Goal: Information Seeking & Learning: Find specific page/section

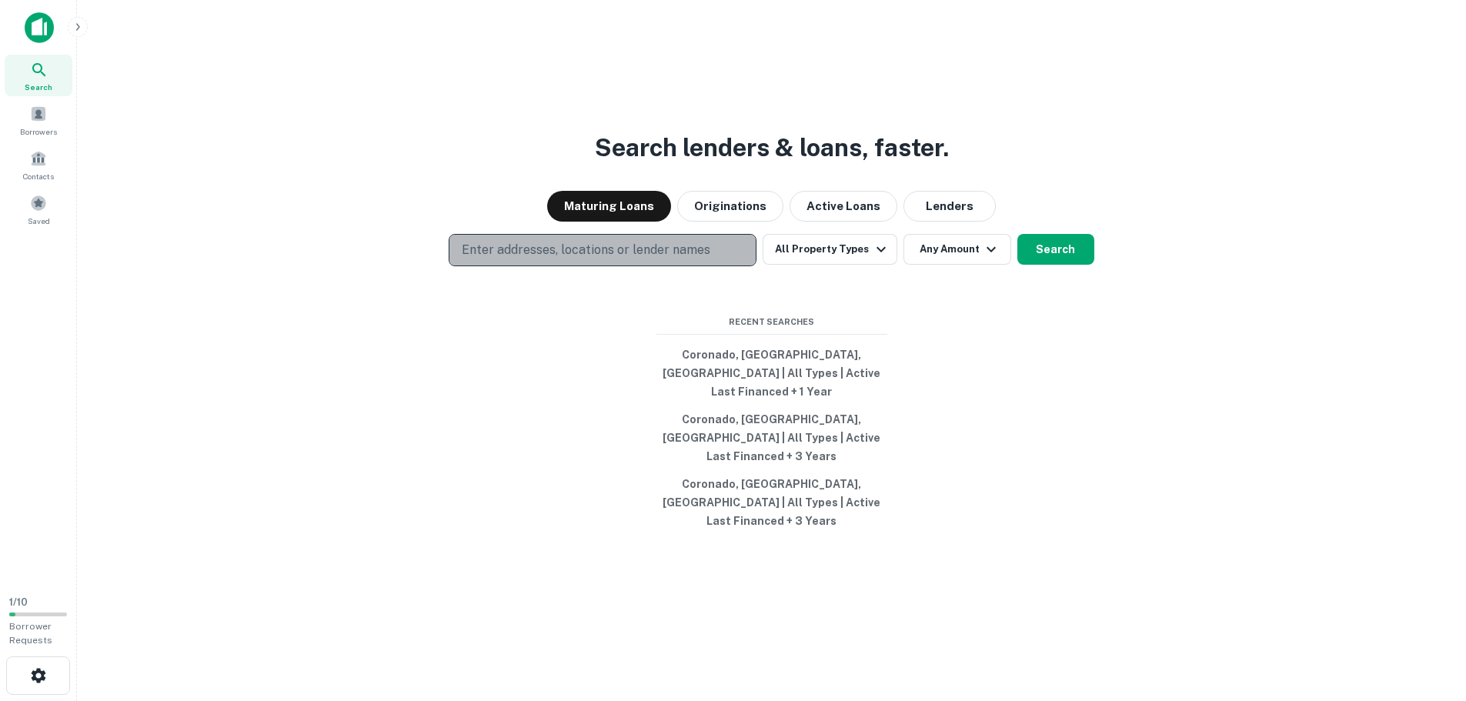
click at [722, 266] on button "Enter addresses, locations or lender names" at bounding box center [603, 250] width 308 height 32
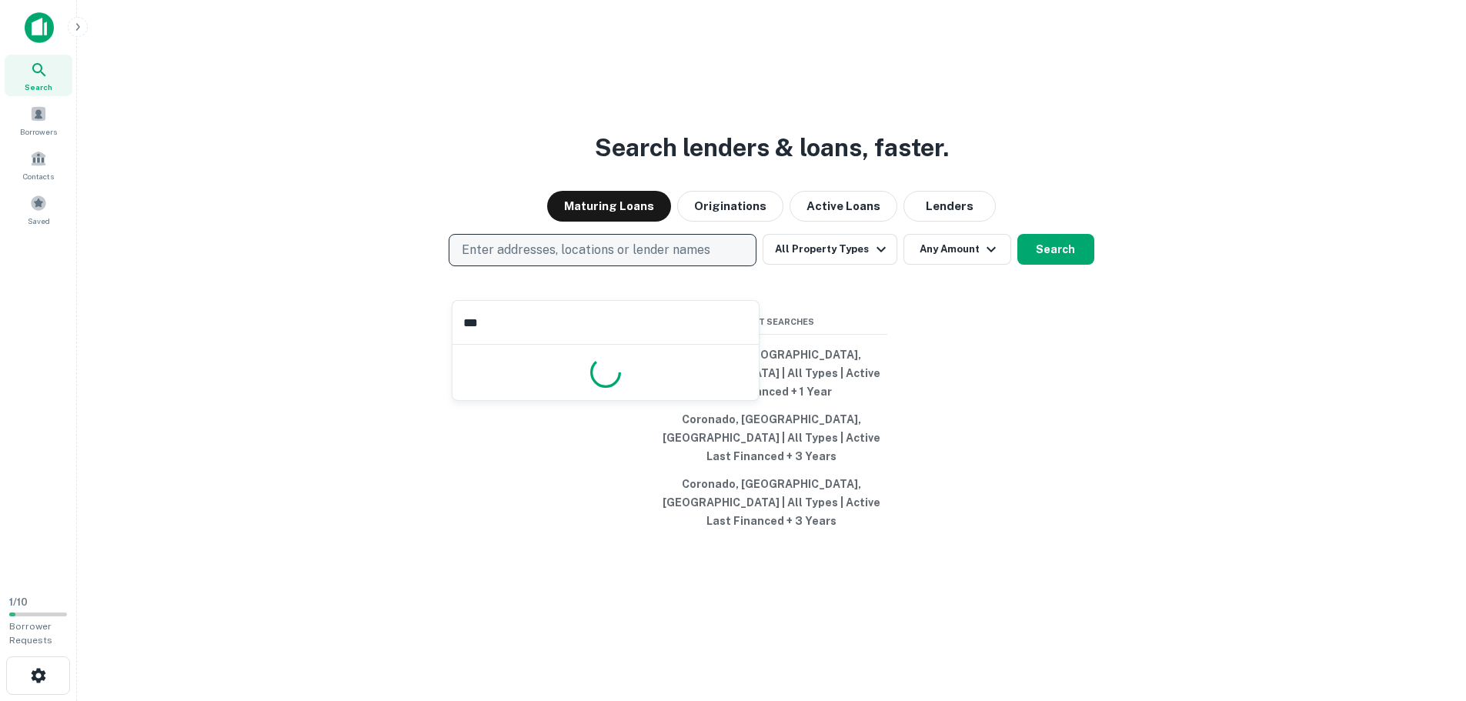
type input "****"
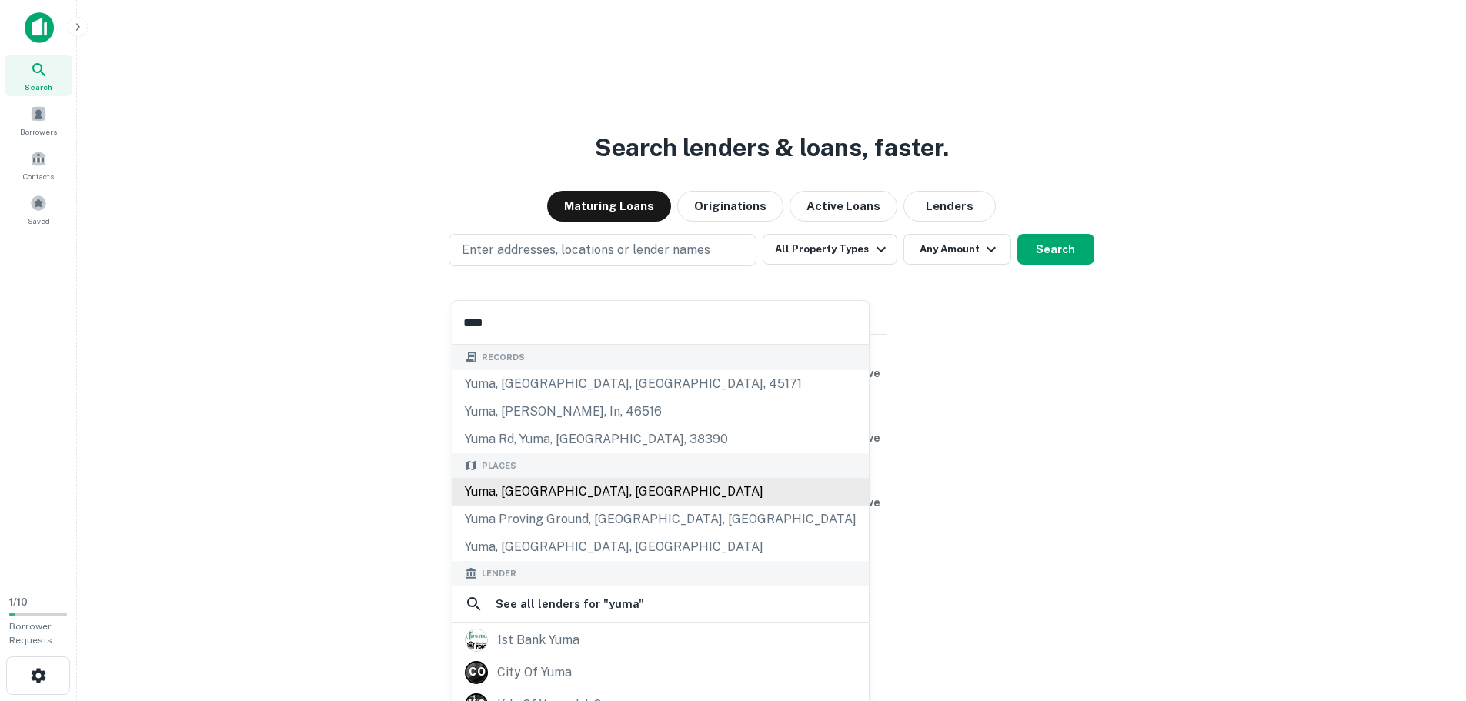
click at [593, 486] on div "Records yuma, [GEOGRAPHIC_DATA], [GEOGRAPHIC_DATA], 45171 yuma, [PERSON_NAME], …" at bounding box center [661, 533] width 416 height 376
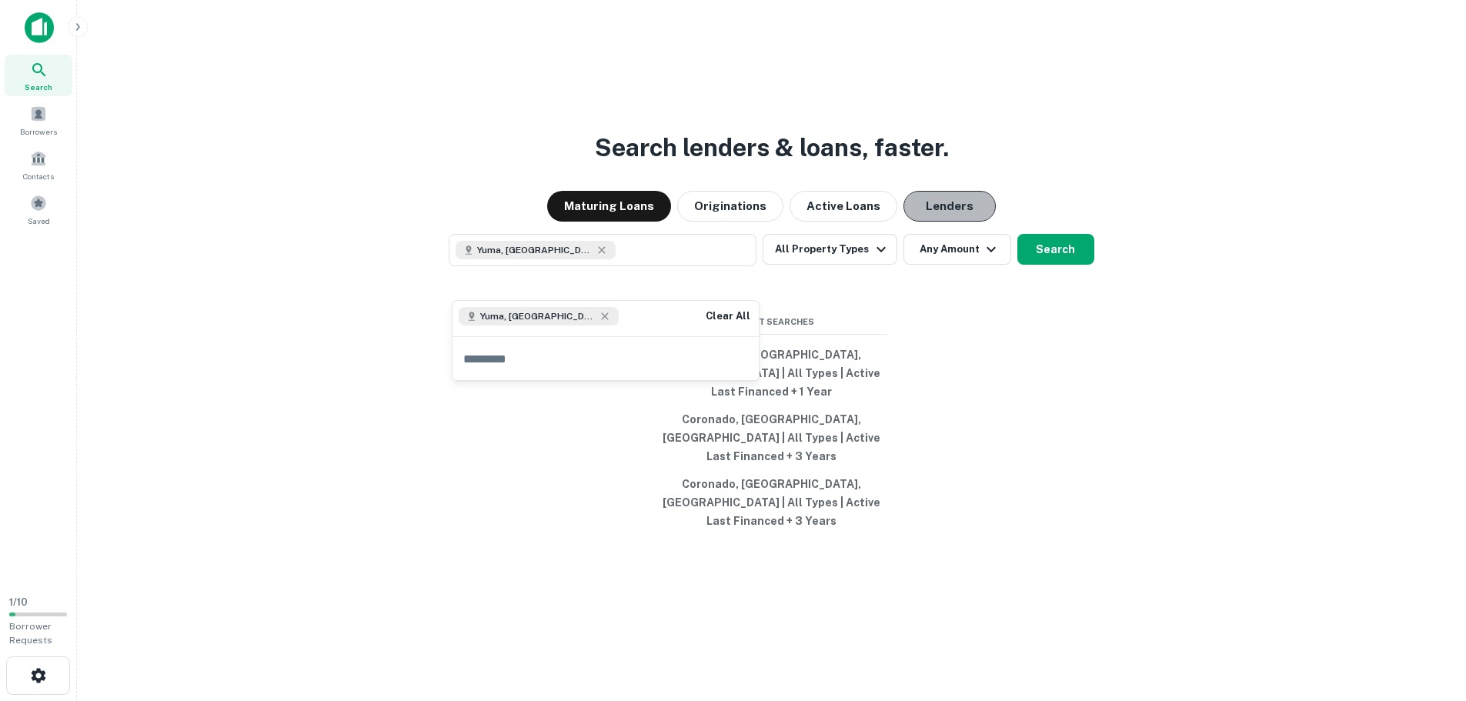
click at [971, 222] on button "Lenders" at bounding box center [950, 206] width 92 height 31
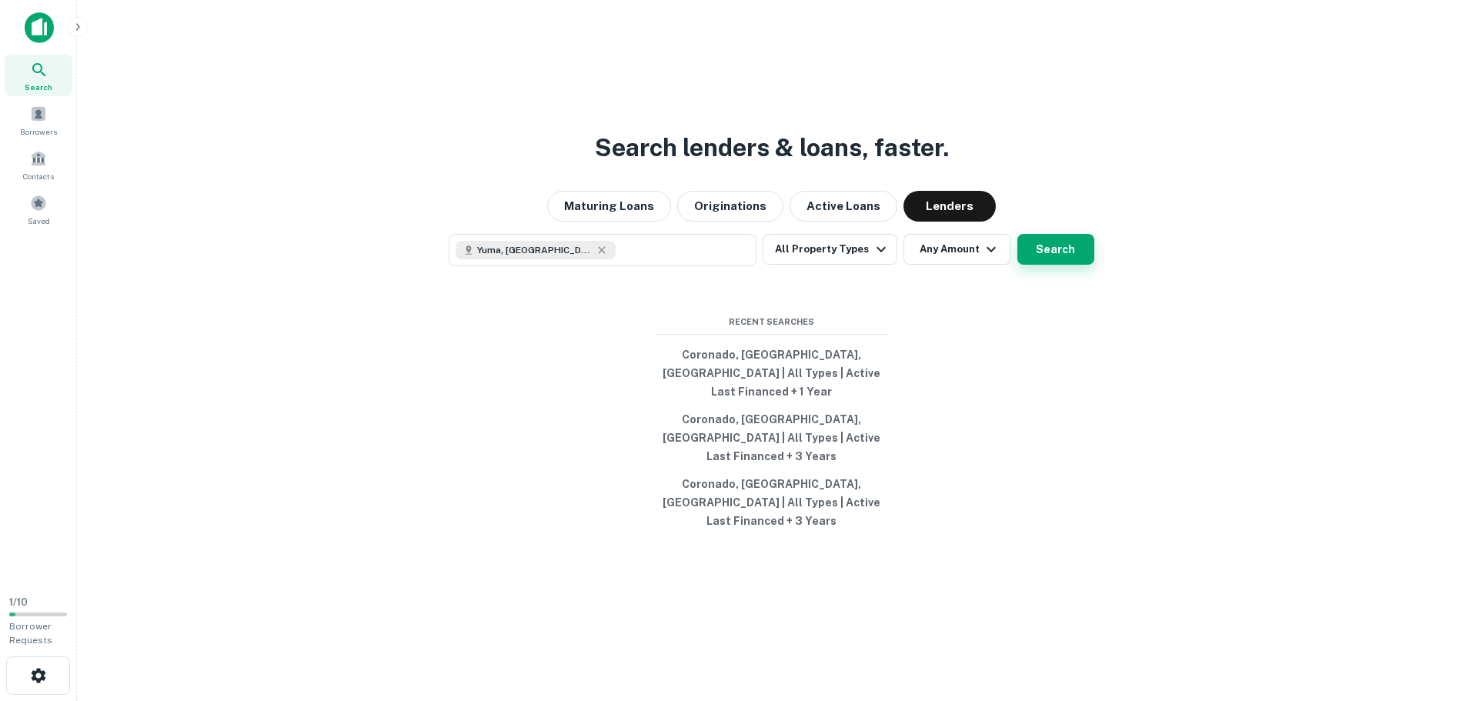
click at [1062, 265] on button "Search" at bounding box center [1056, 249] width 77 height 31
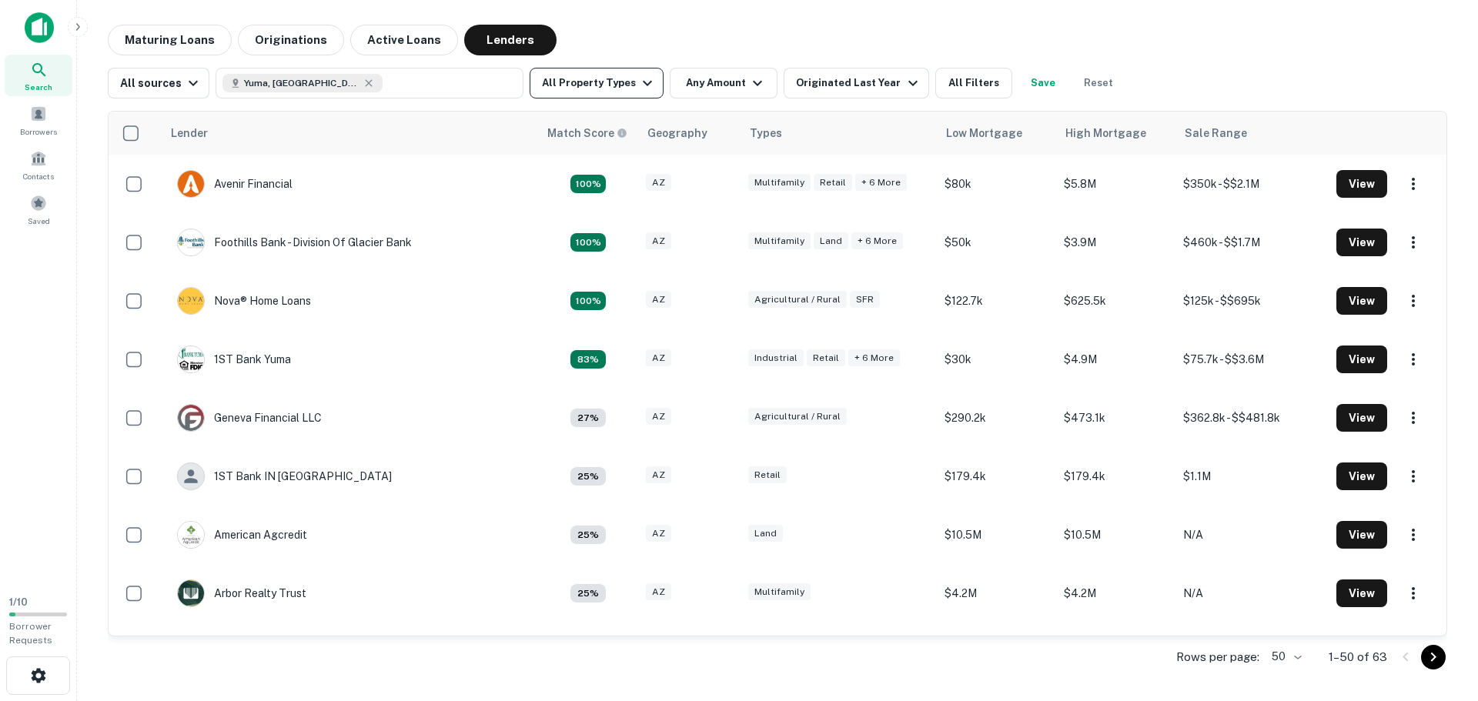
click at [639, 79] on icon "button" at bounding box center [647, 83] width 18 height 18
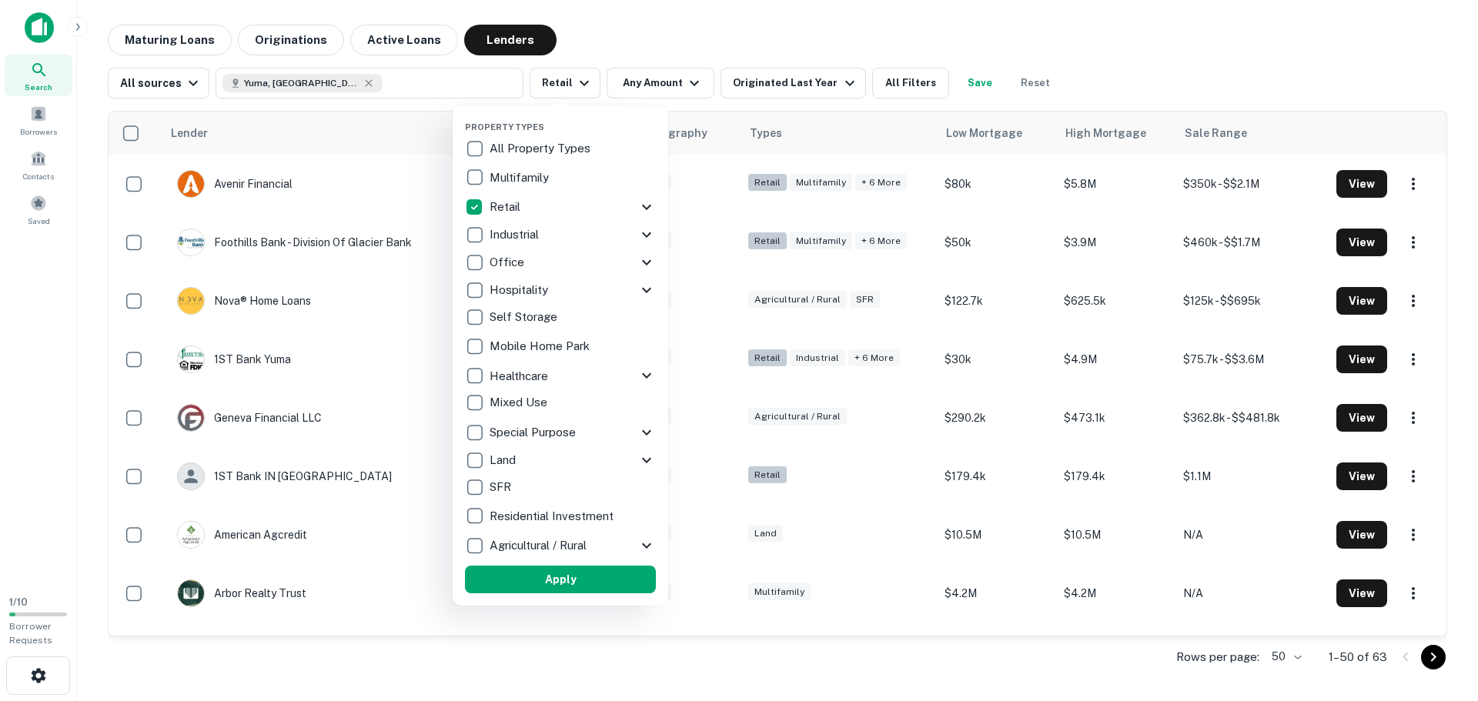
click at [584, 564] on div "Property Types All Property Types Multifamily Retail Storefront Auto Shop Bar S…" at bounding box center [560, 355] width 191 height 476
click at [583, 577] on button "Apply" at bounding box center [560, 580] width 191 height 28
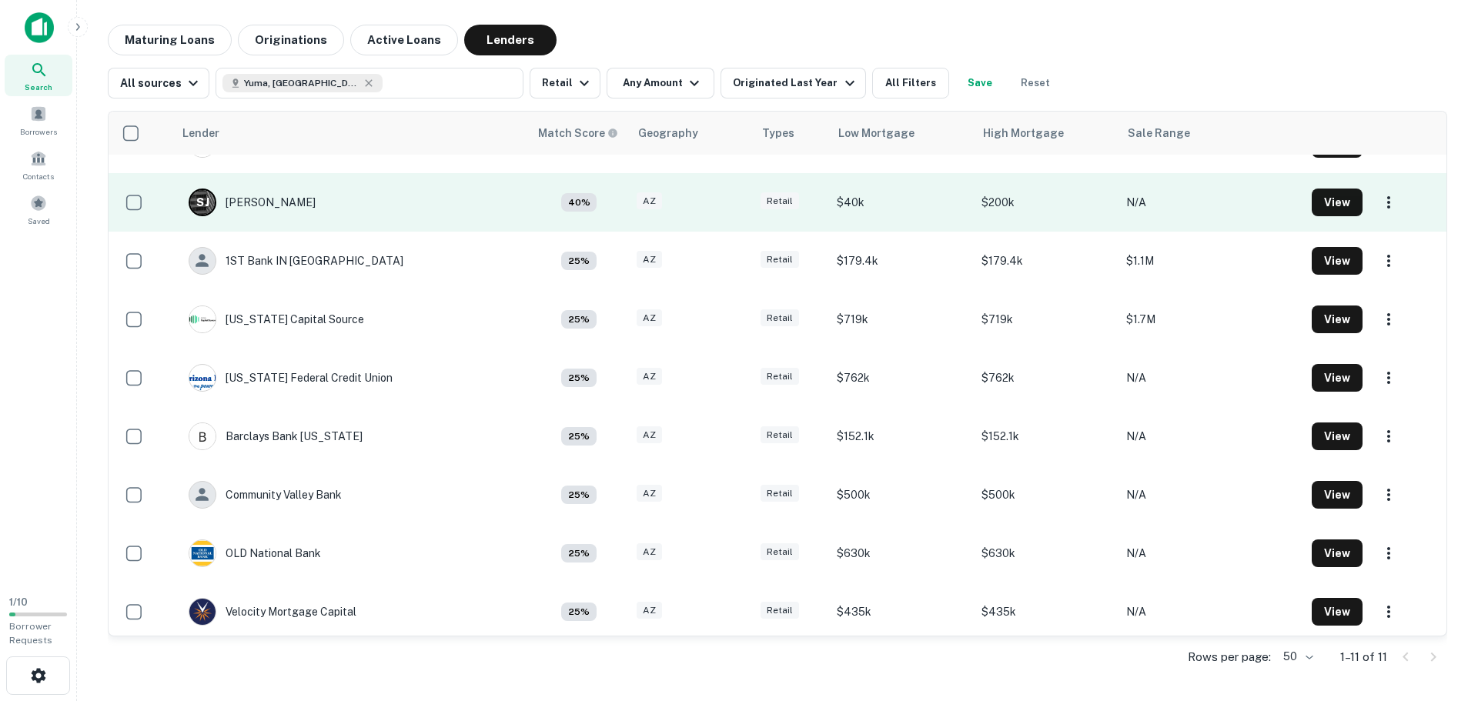
scroll to position [162, 0]
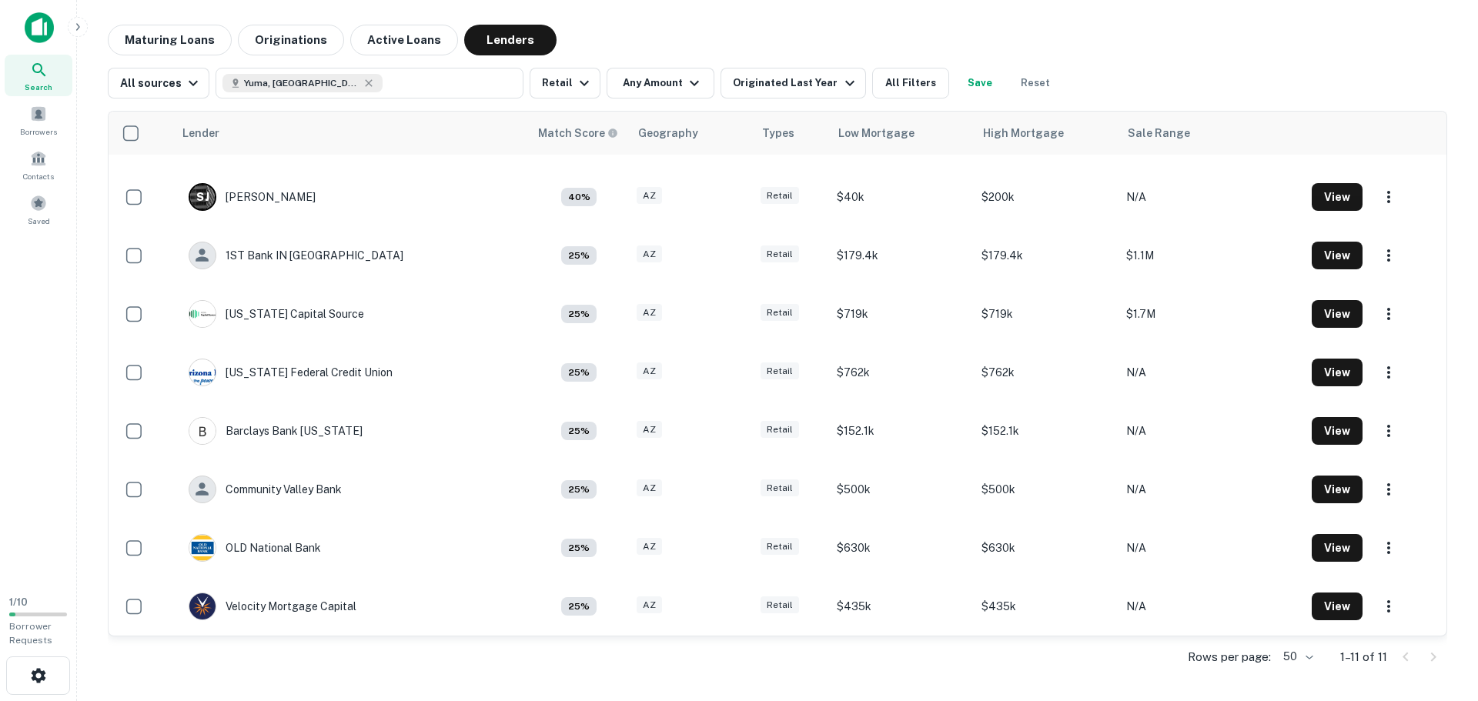
click at [1298, 56] on div "All sources Yuma, [GEOGRAPHIC_DATA], [GEOGRAPHIC_DATA] Retail Any Amount Origin…" at bounding box center [777, 76] width 1339 height 43
